Goal: Task Accomplishment & Management: Use online tool/utility

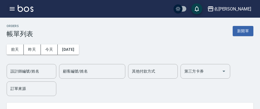
click at [11, 9] on icon "button" at bounding box center [12, 9] width 7 height 7
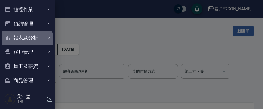
click at [27, 42] on button "報表及分析" at bounding box center [27, 38] width 51 height 14
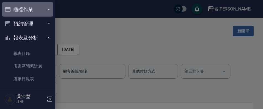
click at [40, 8] on button "櫃檯作業" at bounding box center [27, 9] width 51 height 14
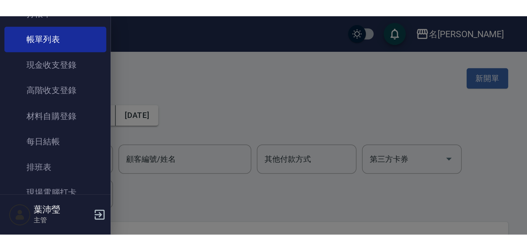
scroll to position [55, 0]
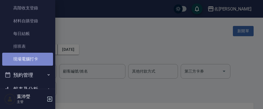
click at [28, 58] on link "現場電腦打卡" at bounding box center [27, 59] width 51 height 13
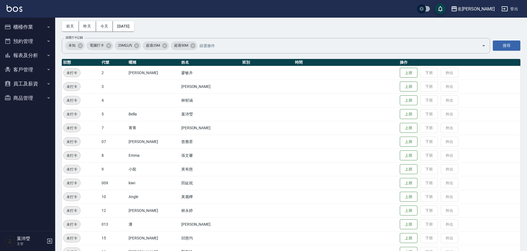
scroll to position [55, 0]
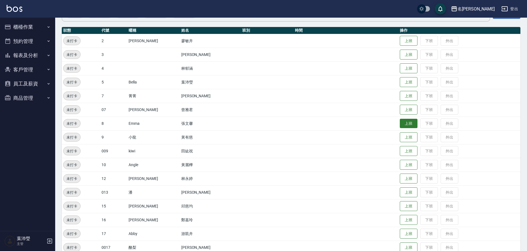
click at [262, 109] on button "上班" at bounding box center [409, 124] width 18 height 10
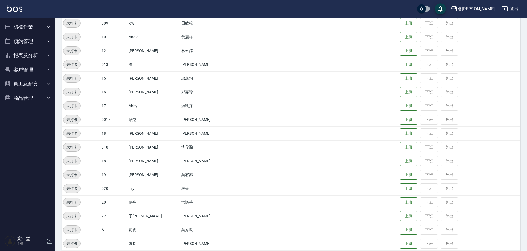
scroll to position [193, 0]
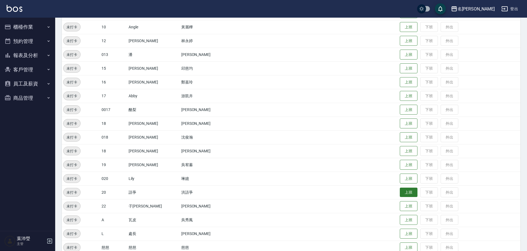
click at [262, 109] on button "上班" at bounding box center [409, 193] width 18 height 10
click at [262, 43] on button "上班" at bounding box center [409, 41] width 18 height 10
